Goal: Information Seeking & Learning: Learn about a topic

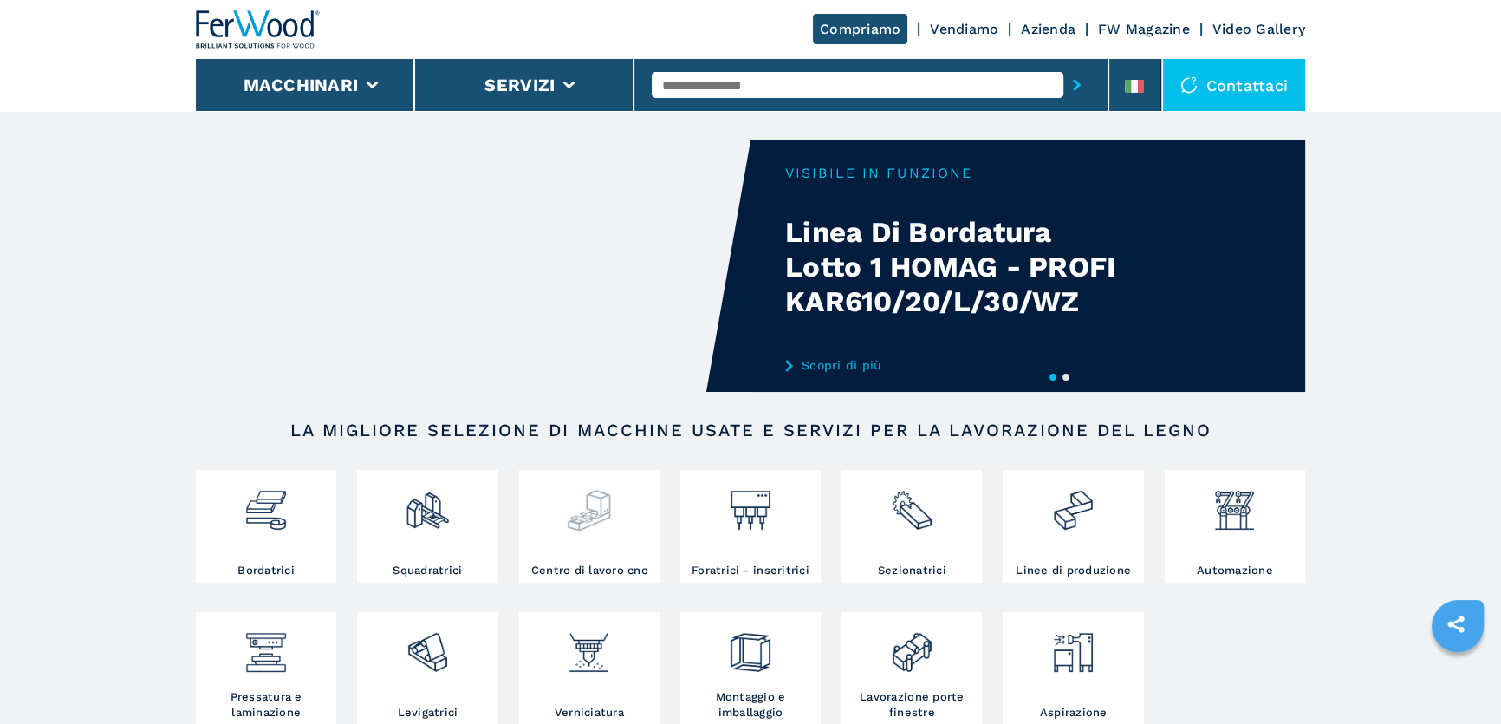
click at [556, 535] on div at bounding box center [590, 518] width 132 height 88
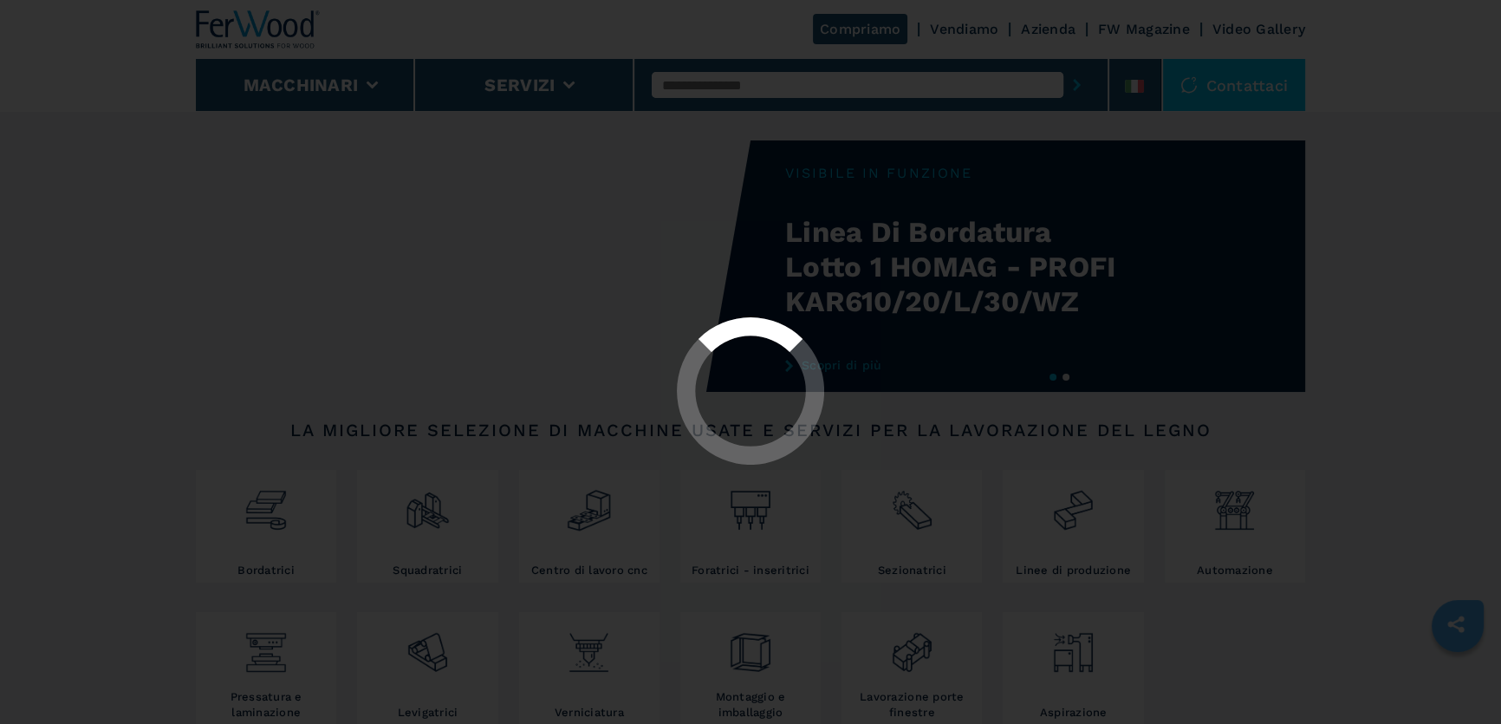
select select "**********"
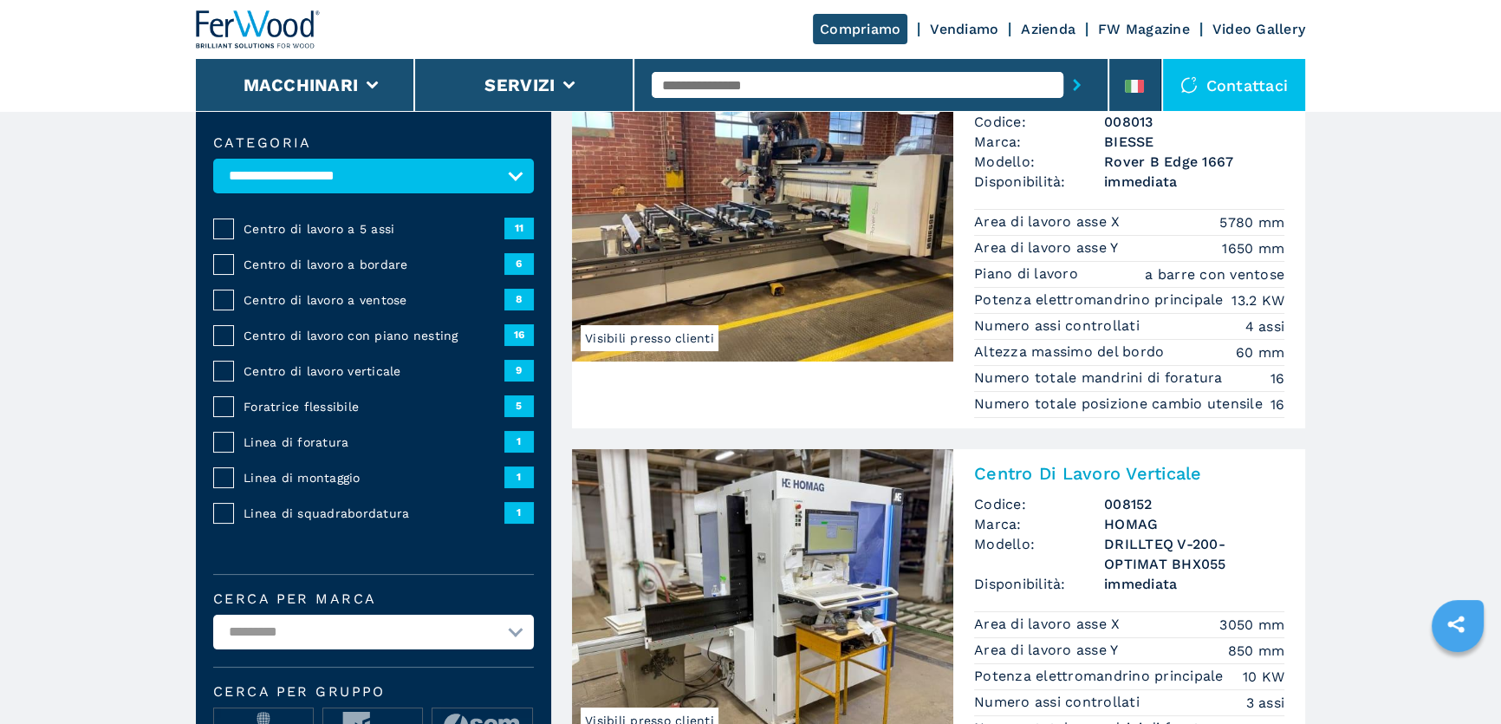
scroll to position [157, 0]
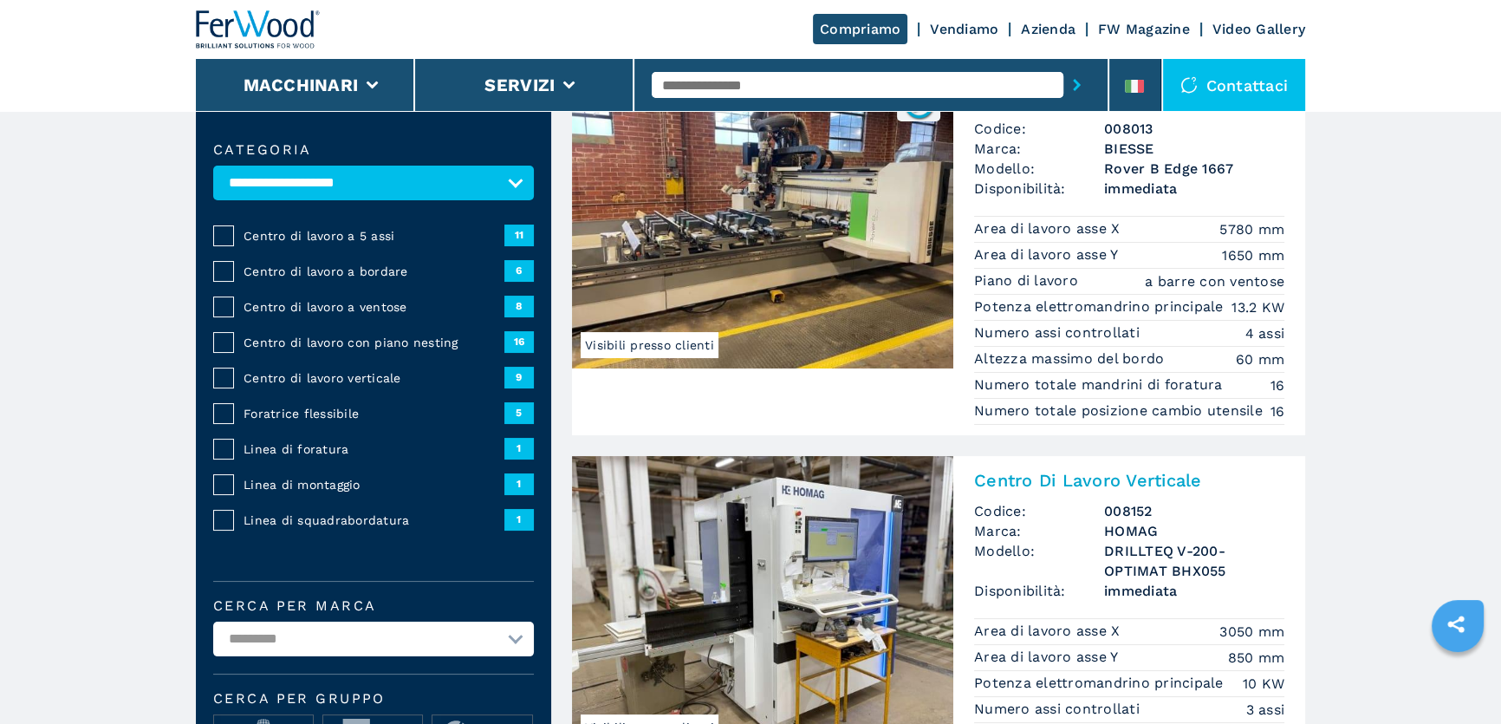
click at [291, 231] on span "Centro di lavoro a 5 assi" at bounding box center [374, 235] width 261 height 17
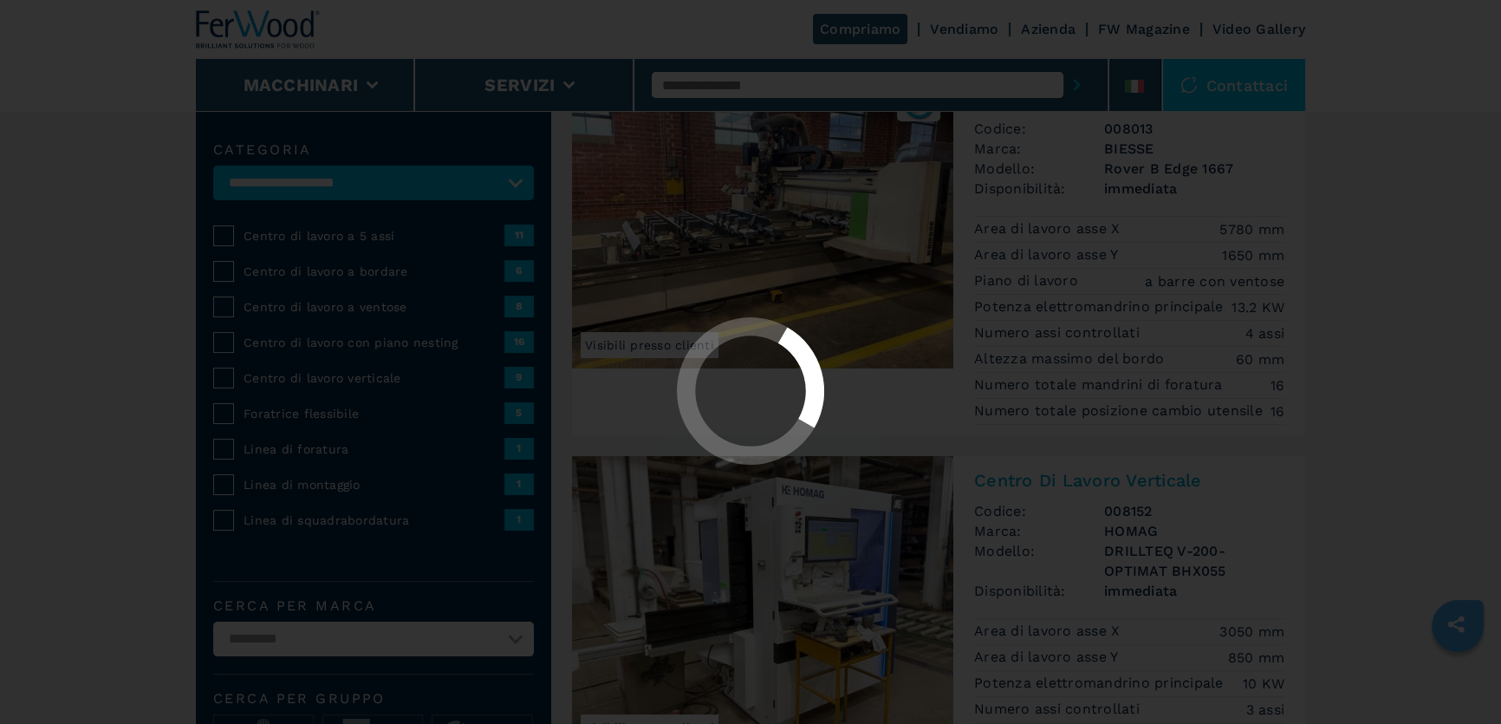
scroll to position [0, 0]
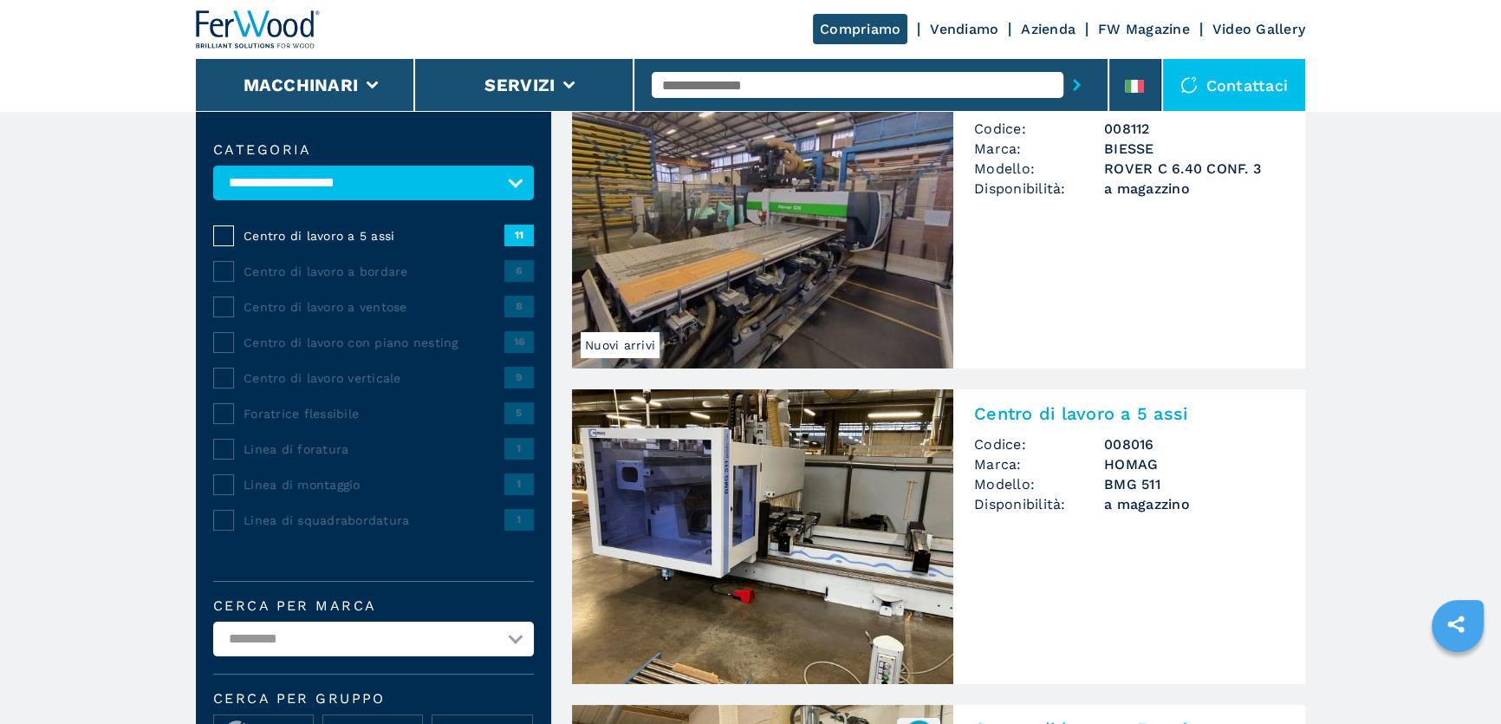
scroll to position [315, 0]
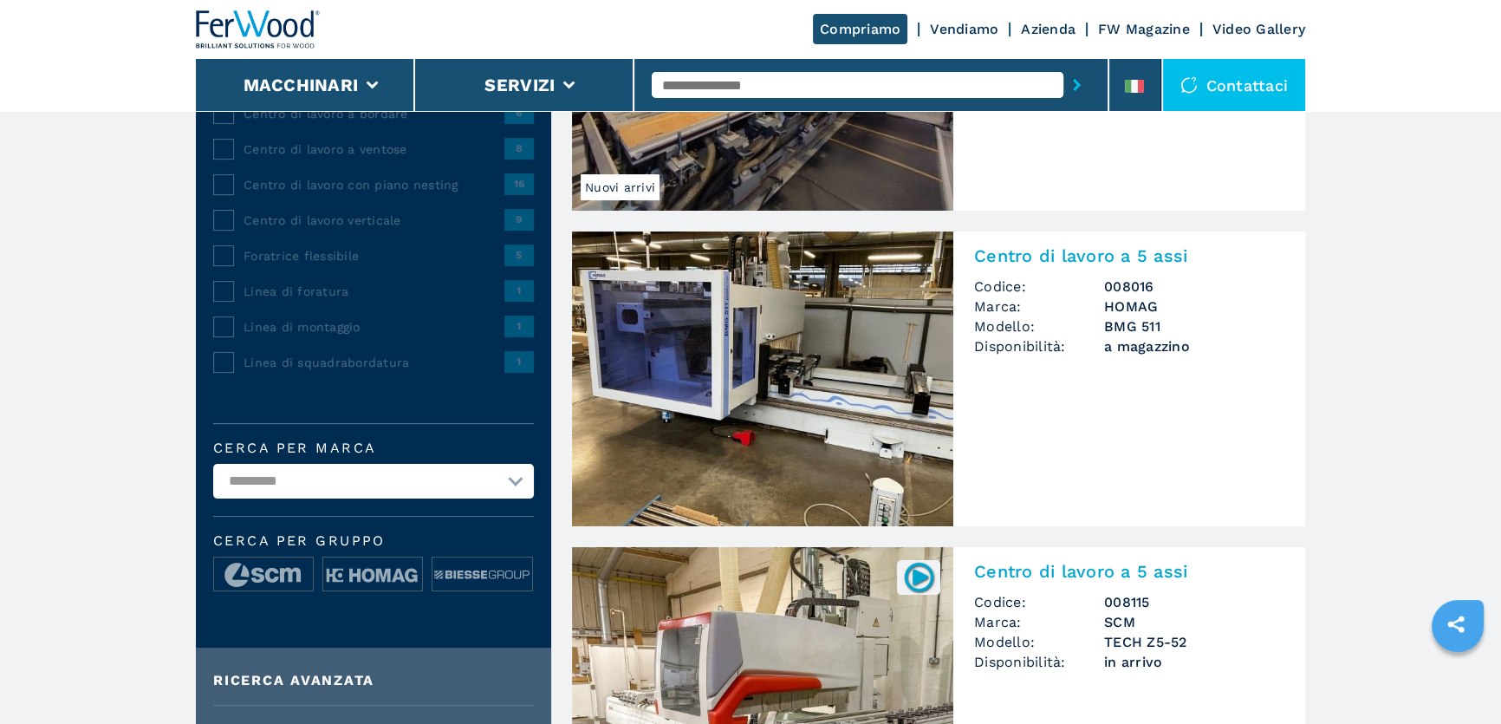
click at [838, 424] on img at bounding box center [762, 378] width 381 height 295
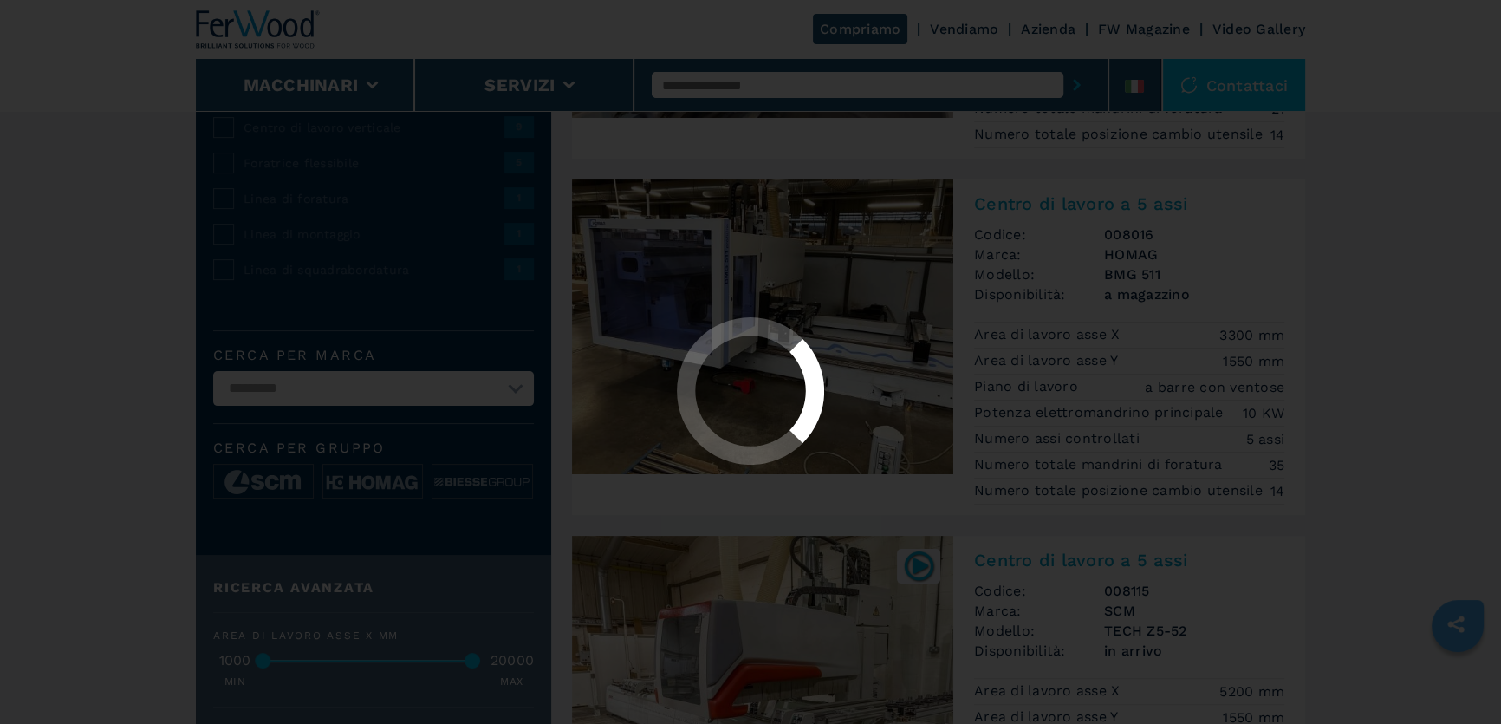
scroll to position [394, 0]
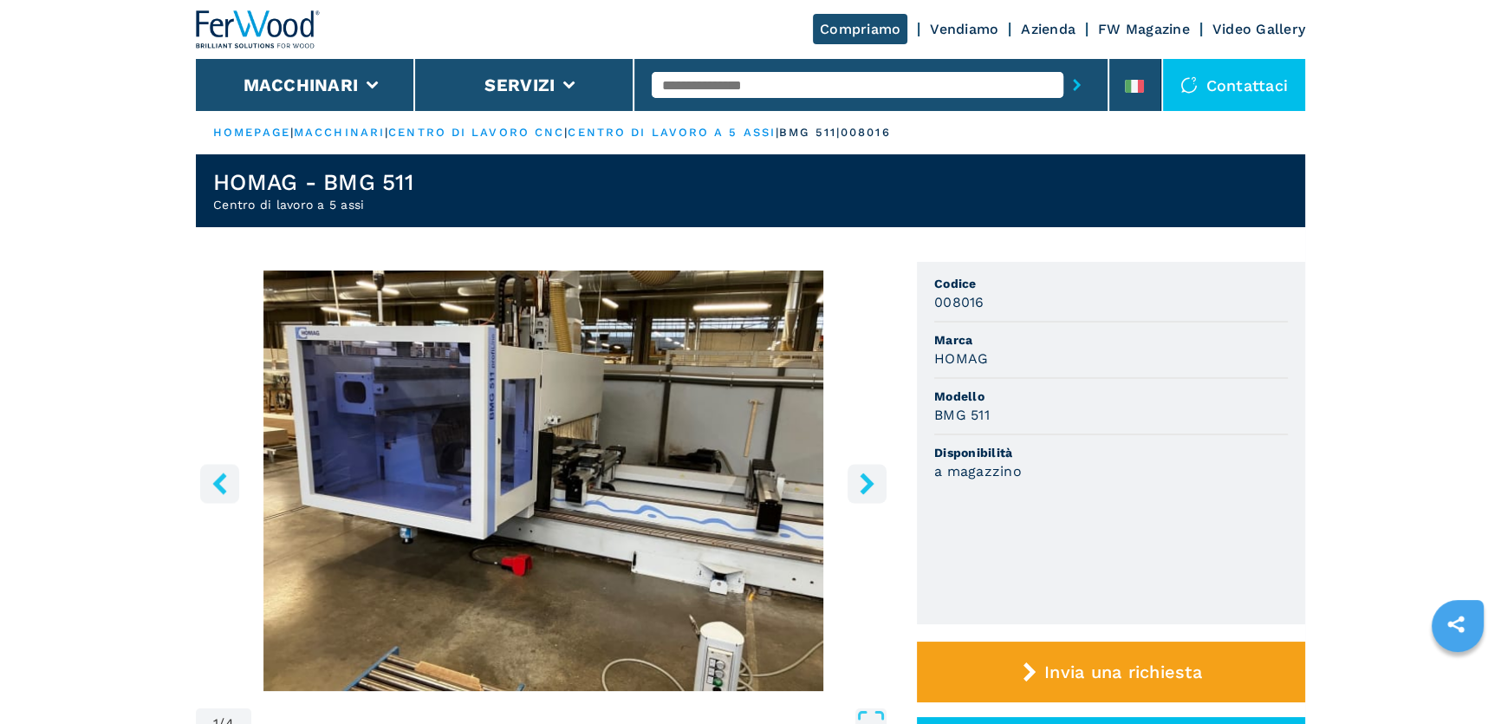
click at [857, 486] on icon "right-button" at bounding box center [867, 483] width 22 height 22
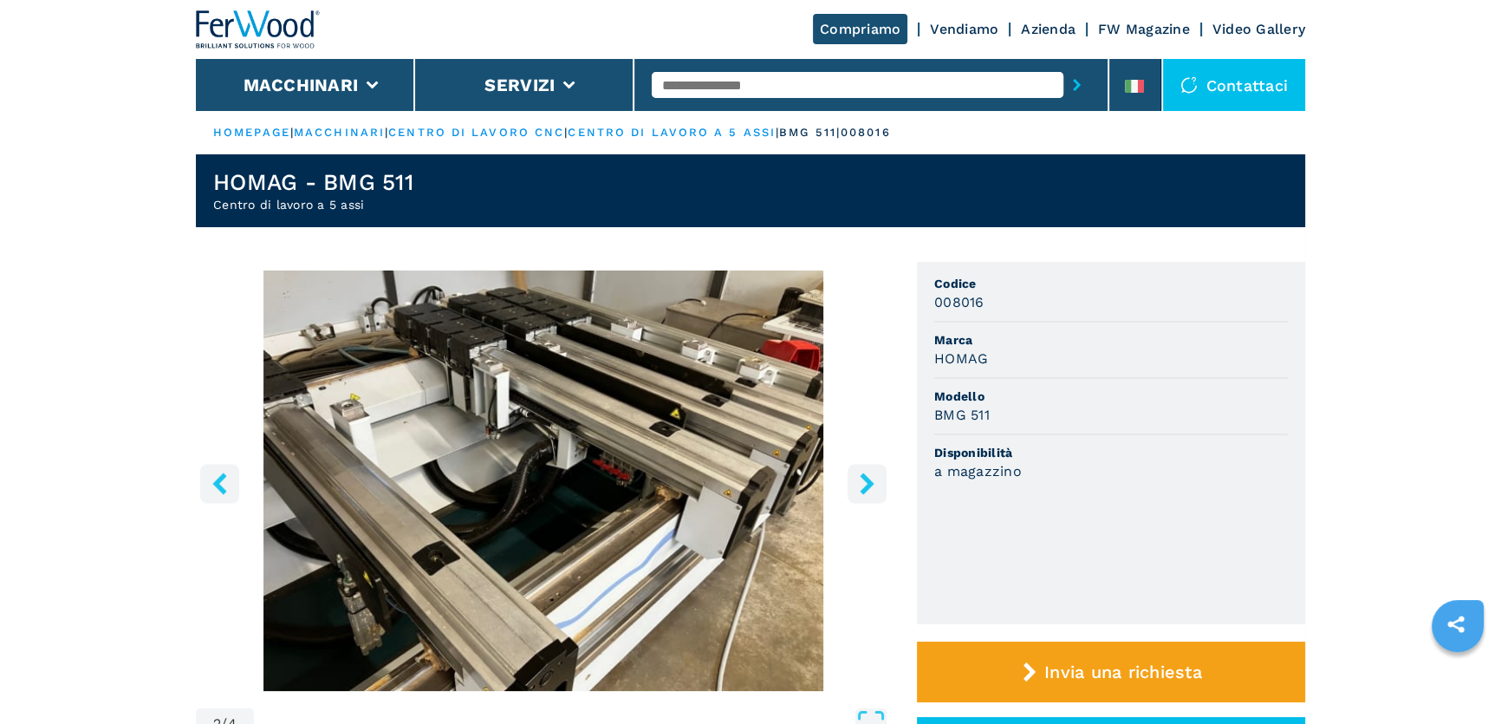
click at [857, 486] on icon "right-button" at bounding box center [867, 483] width 22 height 22
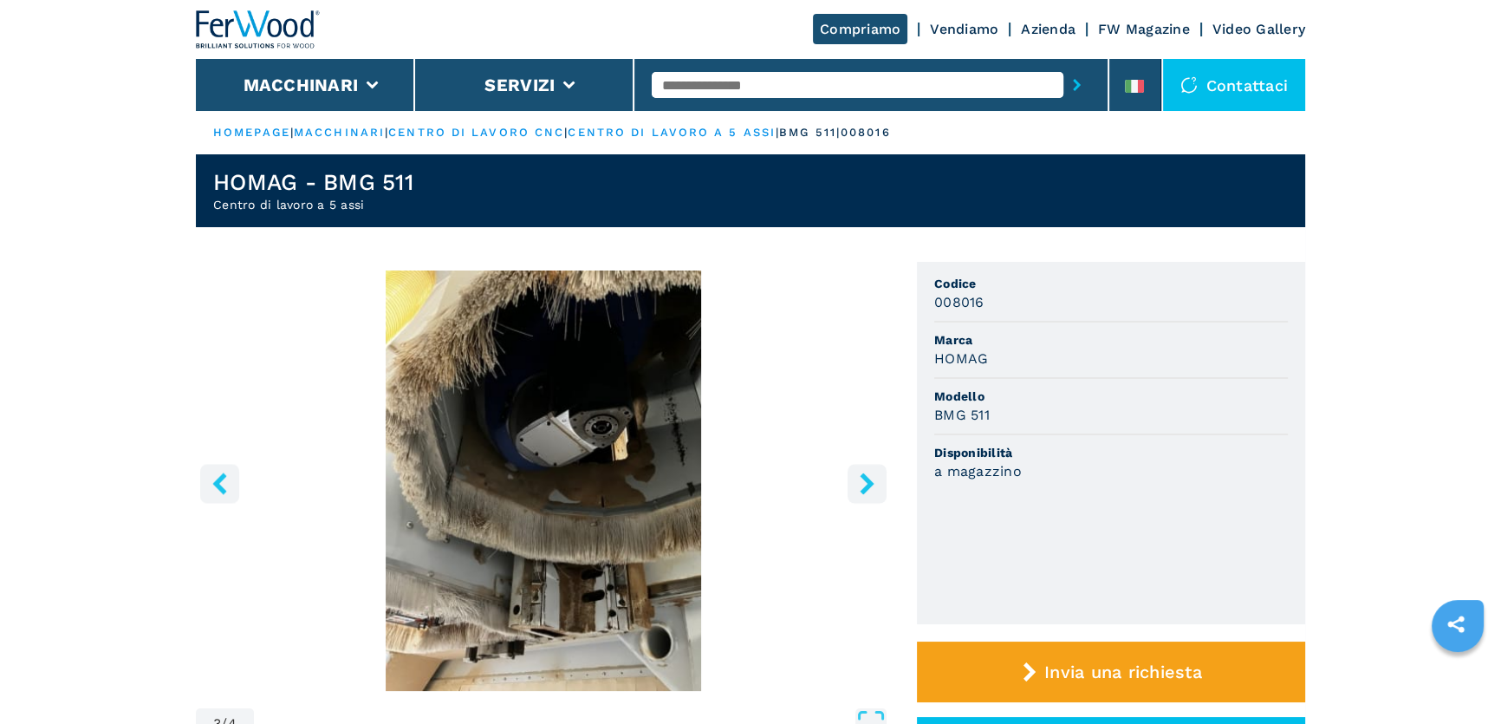
click at [857, 486] on icon "right-button" at bounding box center [867, 483] width 22 height 22
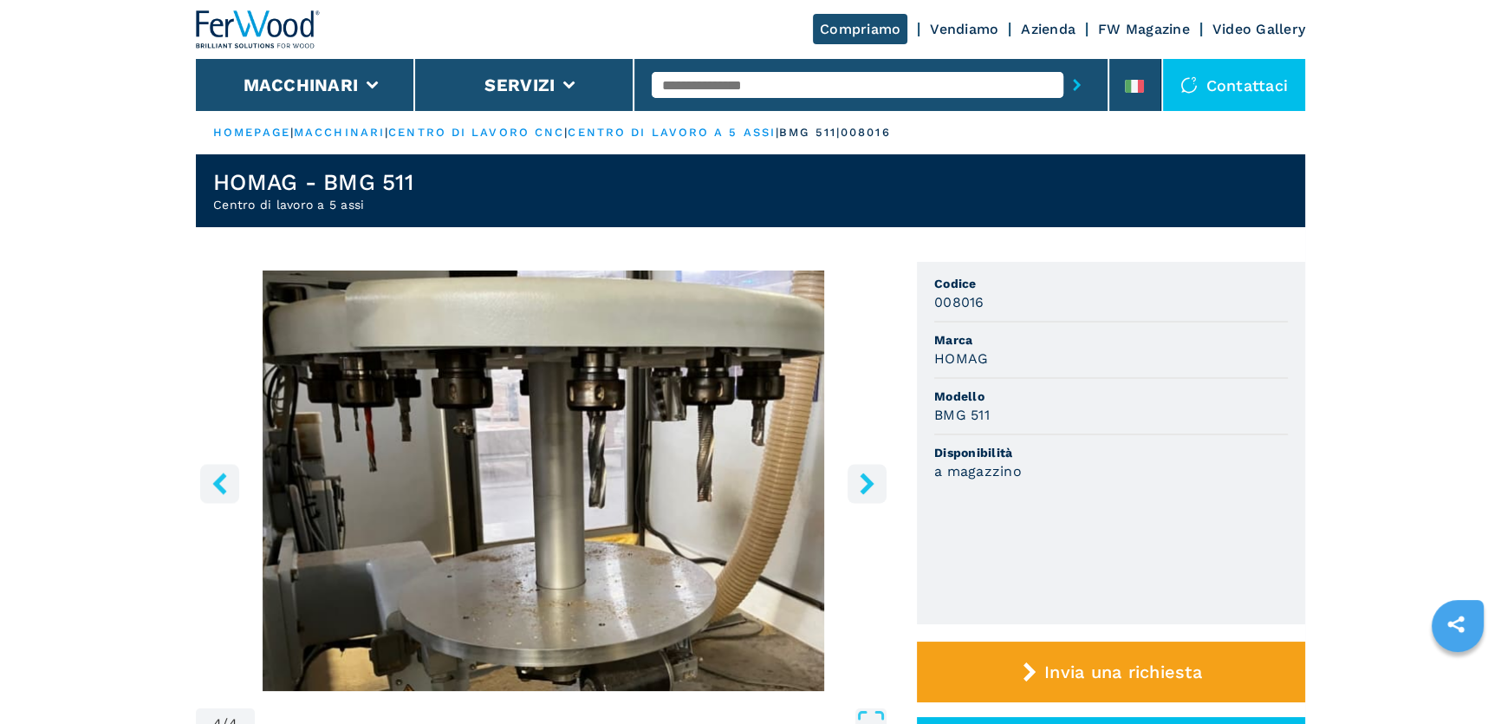
click at [857, 486] on icon "right-button" at bounding box center [867, 483] width 22 height 22
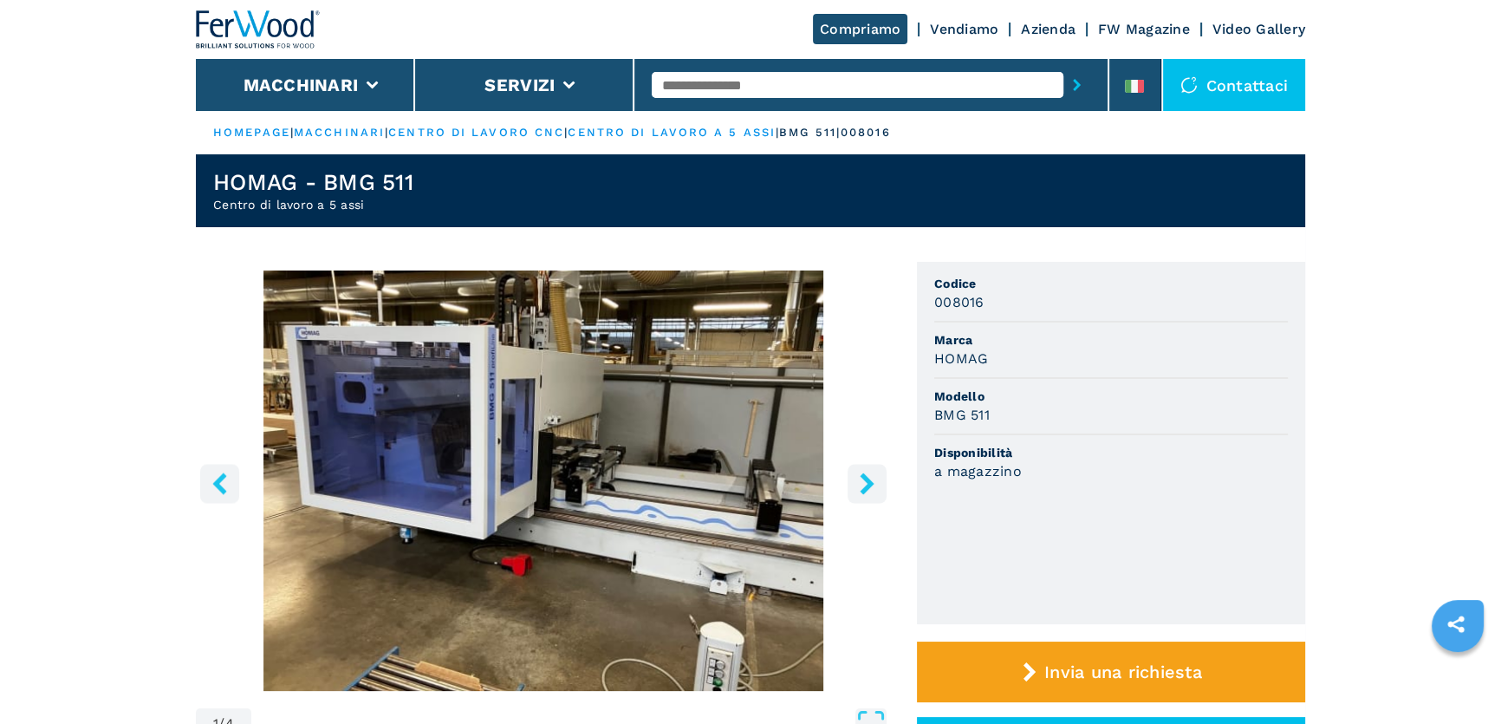
click at [857, 486] on icon "right-button" at bounding box center [867, 483] width 22 height 22
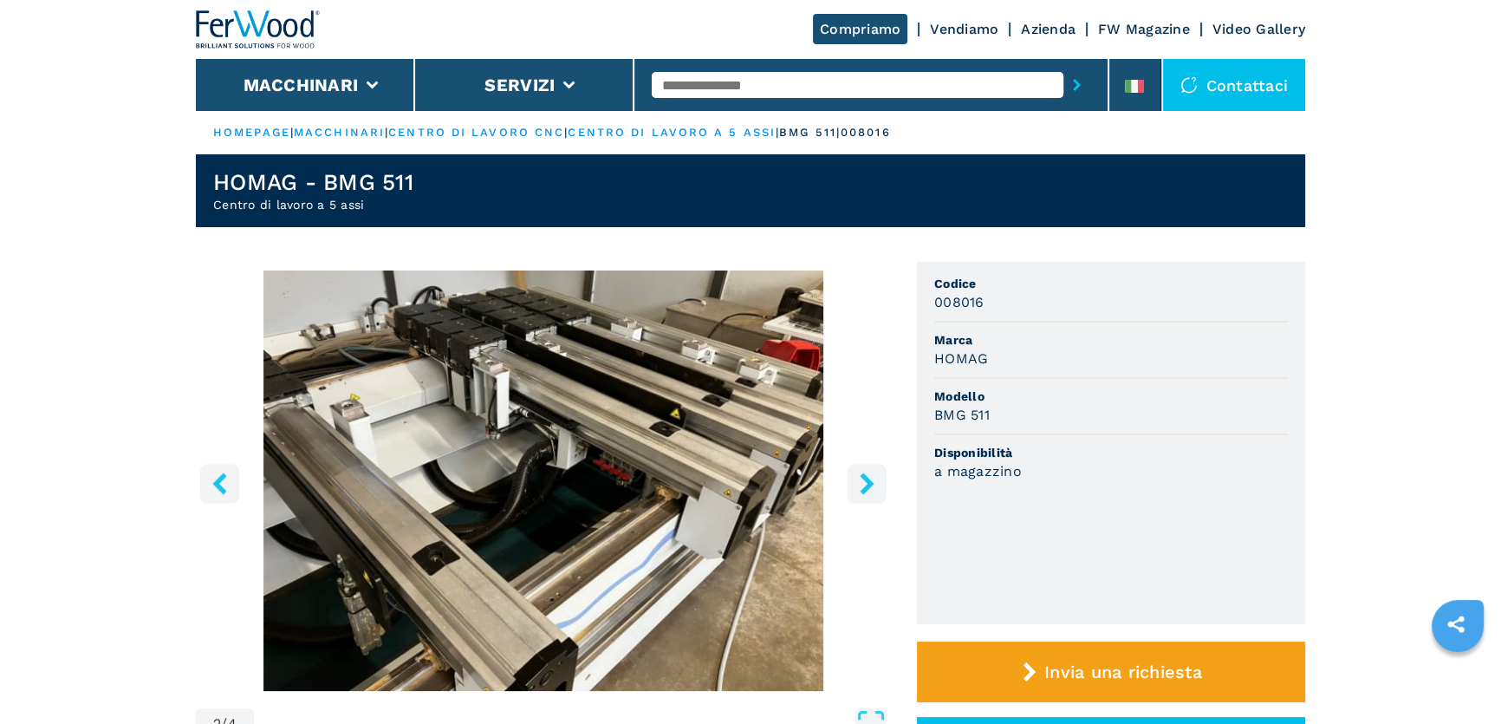
click at [857, 486] on icon "right-button" at bounding box center [867, 483] width 22 height 22
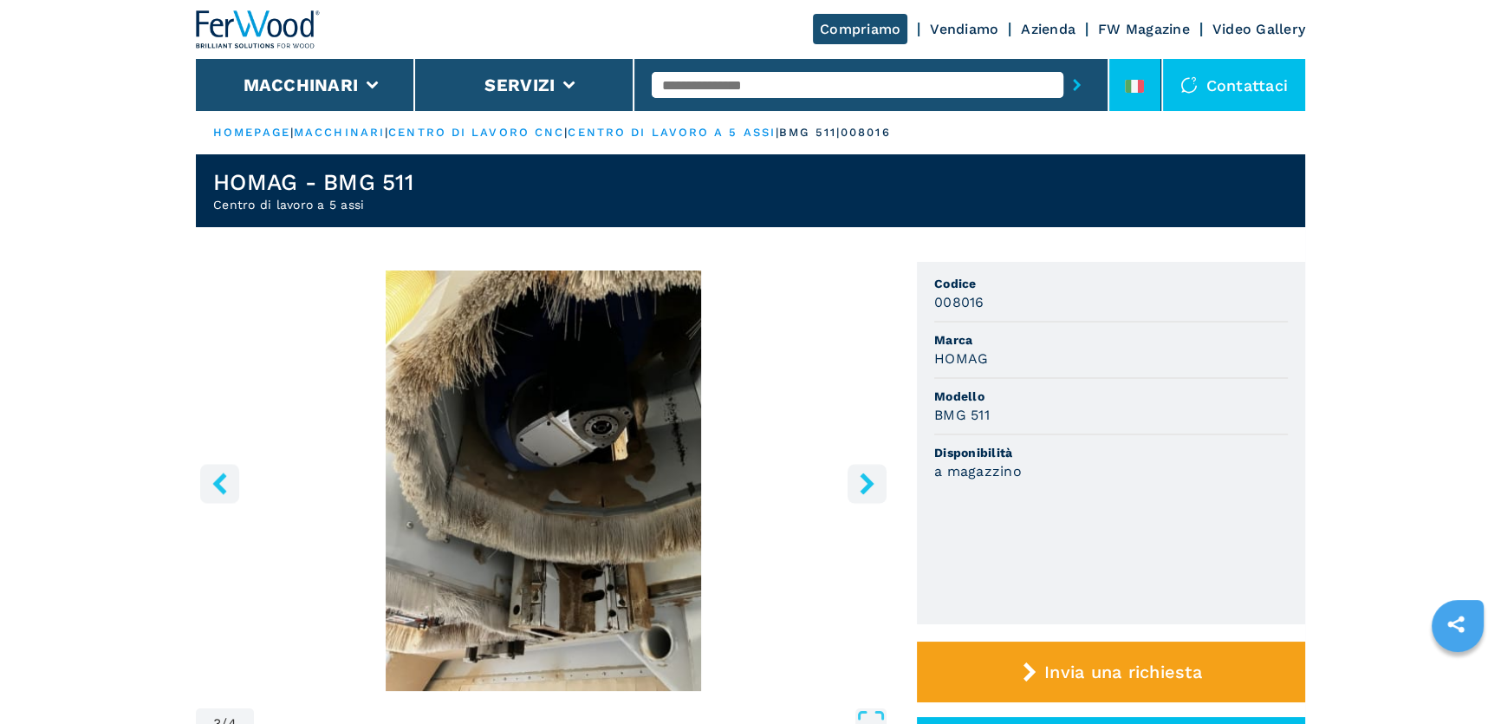
click at [1153, 87] on li at bounding box center [1136, 85] width 52 height 52
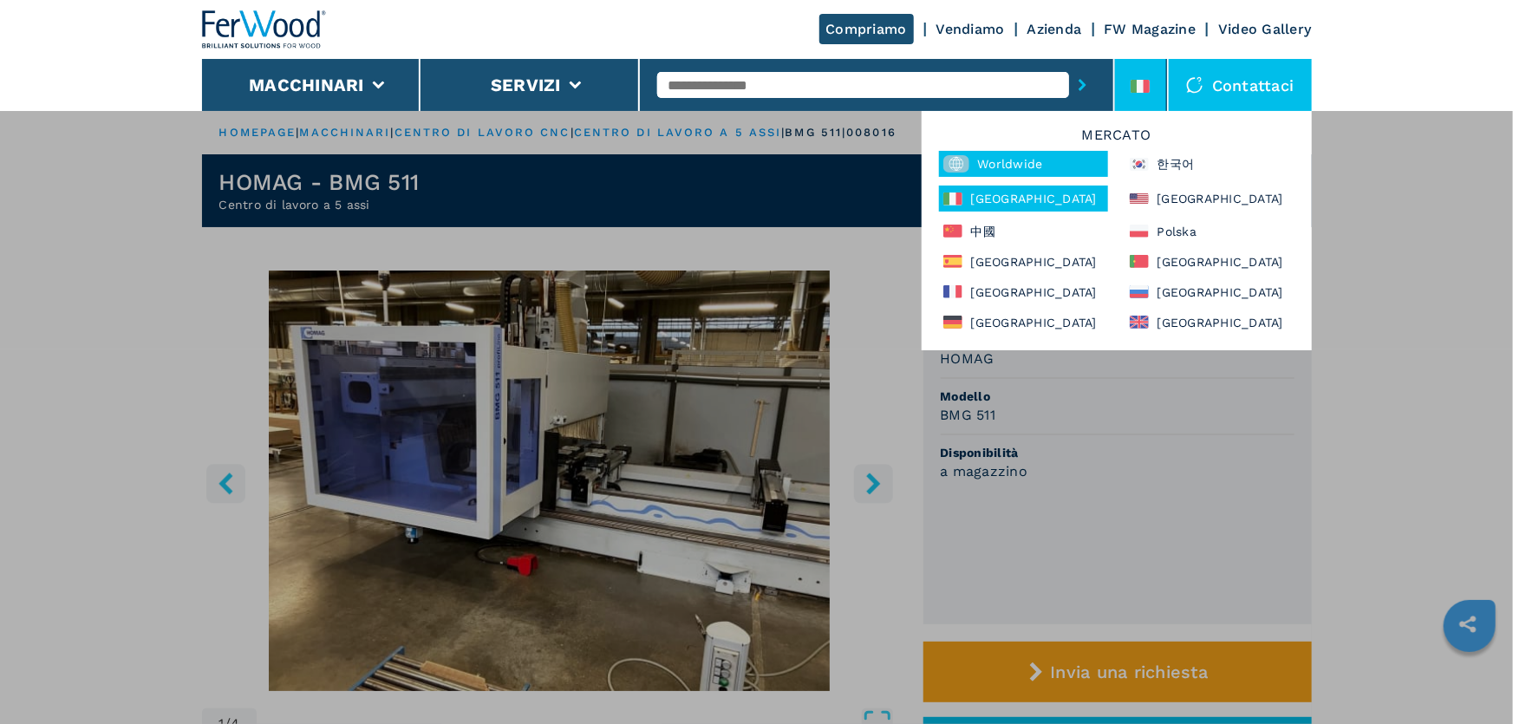
click at [1020, 161] on div "Worldwide" at bounding box center [1023, 164] width 169 height 26
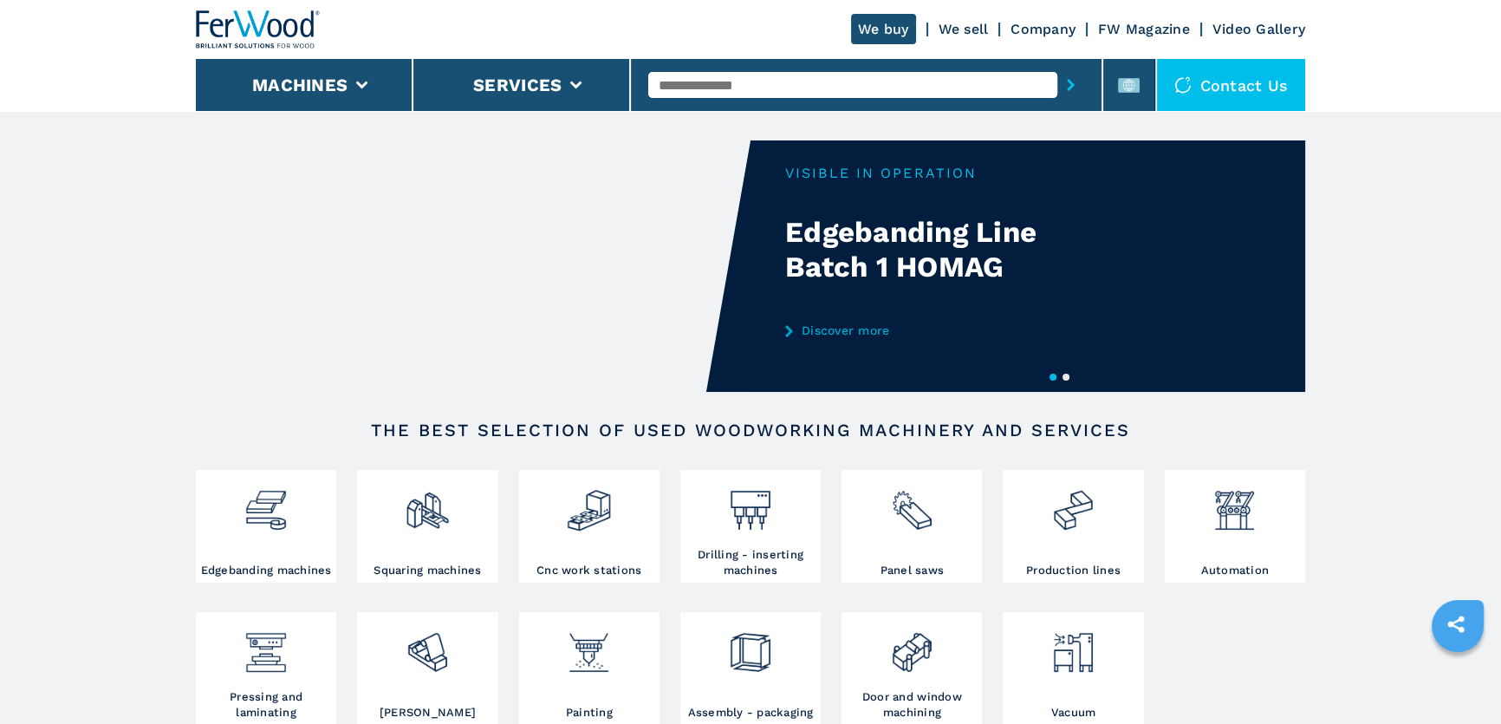
click at [779, 87] on input "text" at bounding box center [852, 85] width 408 height 26
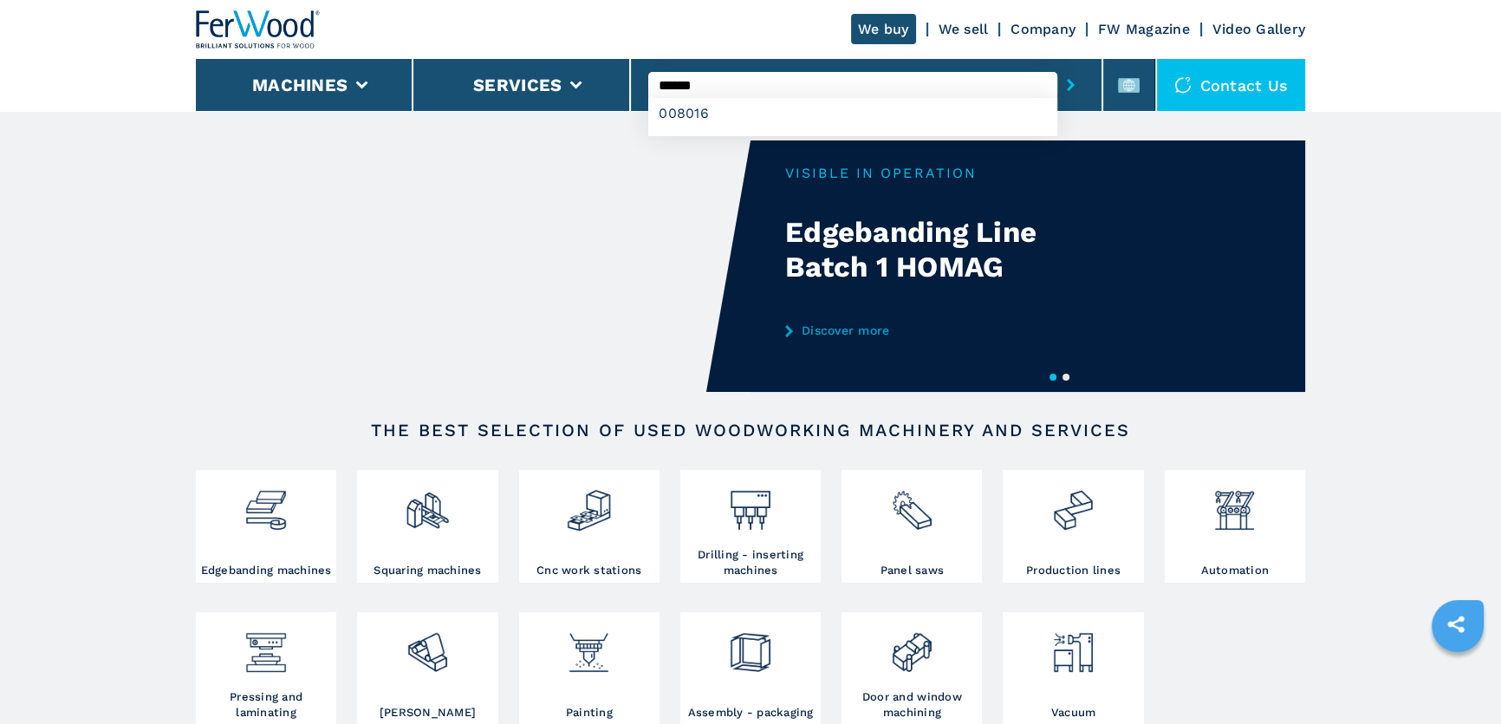
type input "******"
click at [1058, 65] on button "submit-button" at bounding box center [1071, 85] width 27 height 40
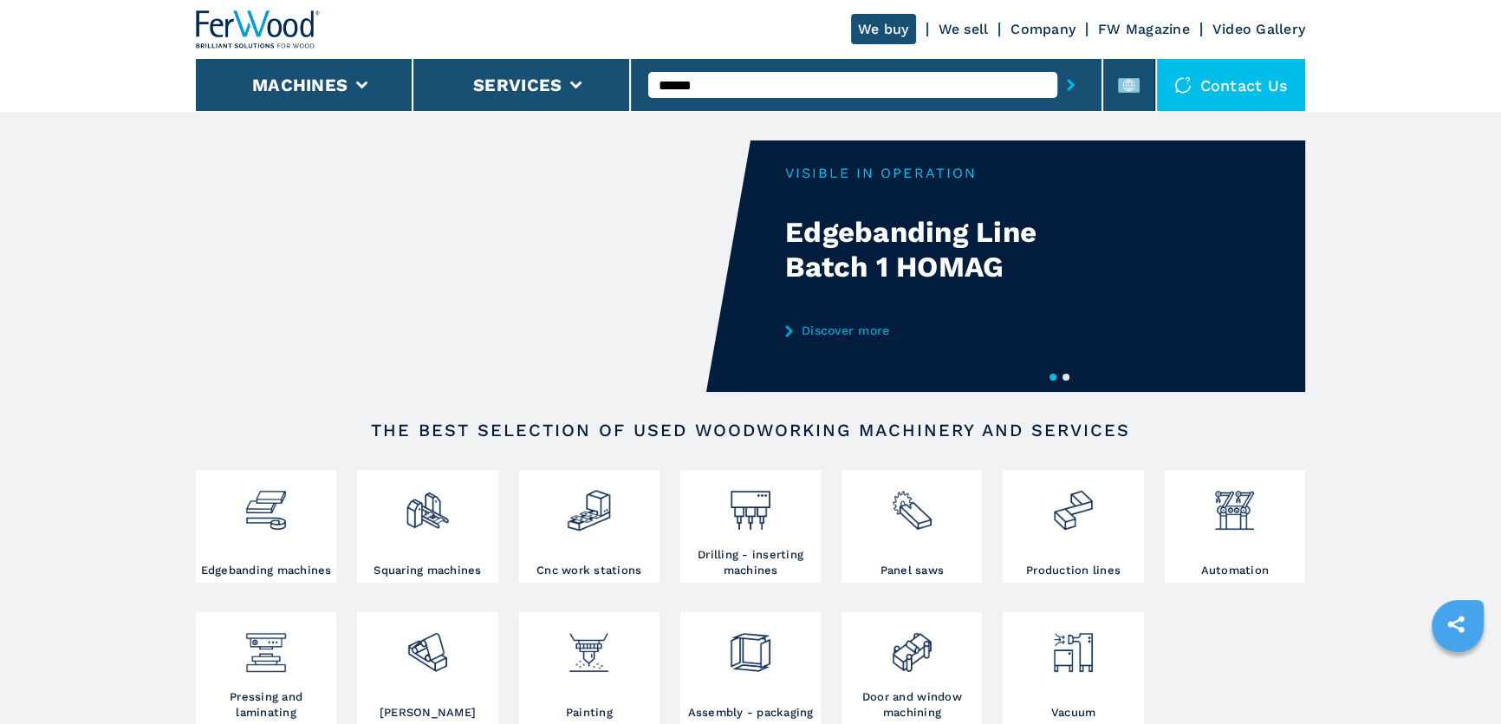
click at [1065, 80] on button "submit-button" at bounding box center [1071, 85] width 27 height 40
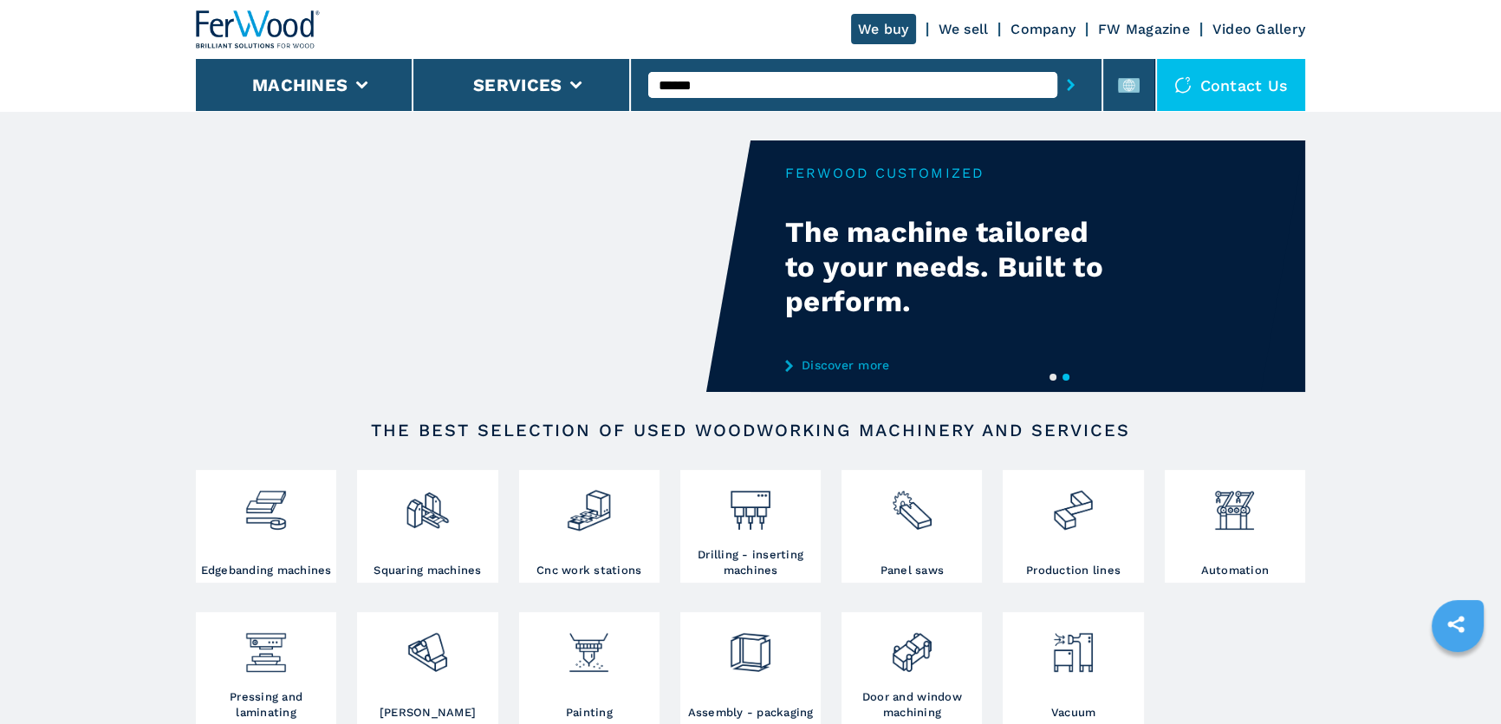
click at [702, 81] on input "******" at bounding box center [852, 85] width 408 height 26
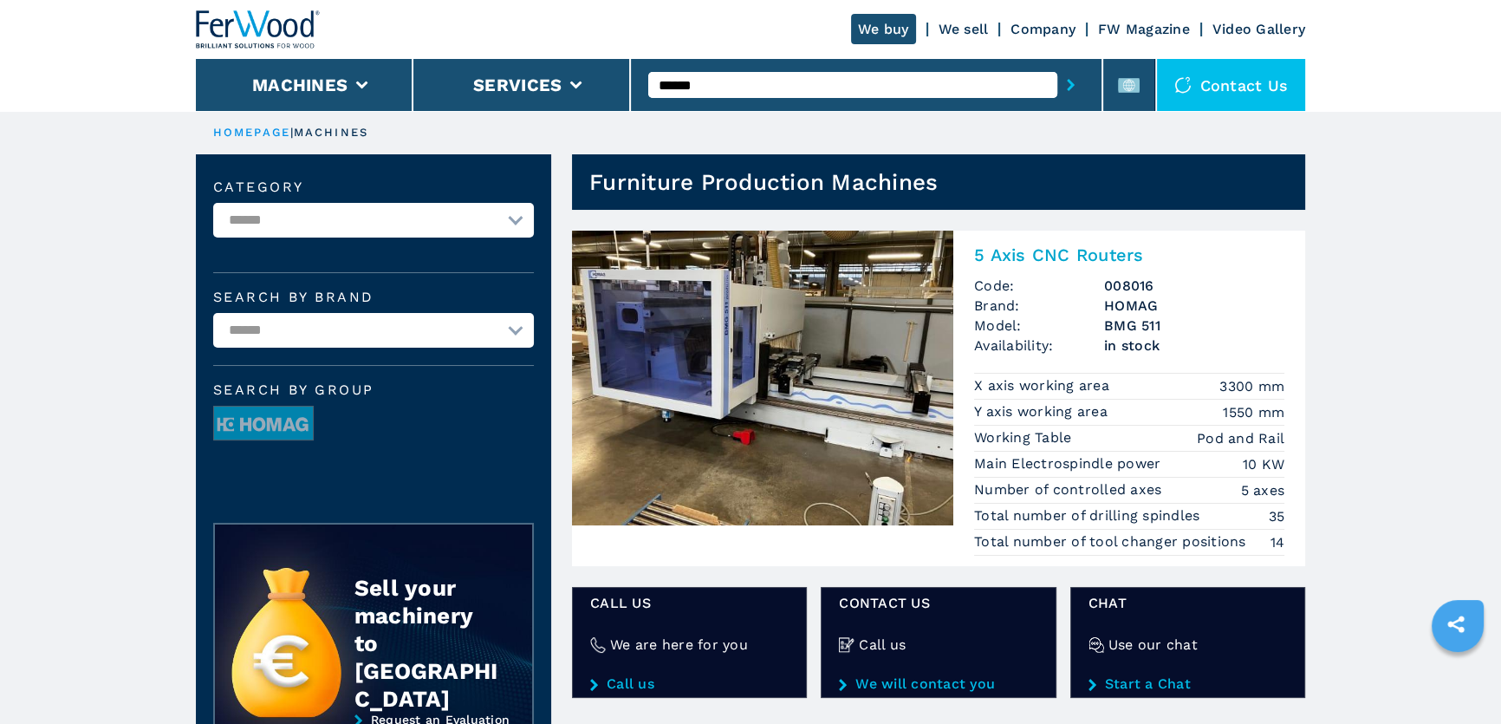
click at [760, 292] on img at bounding box center [762, 378] width 381 height 295
